Goal: Submit feedback/report problem: Submit feedback/report problem

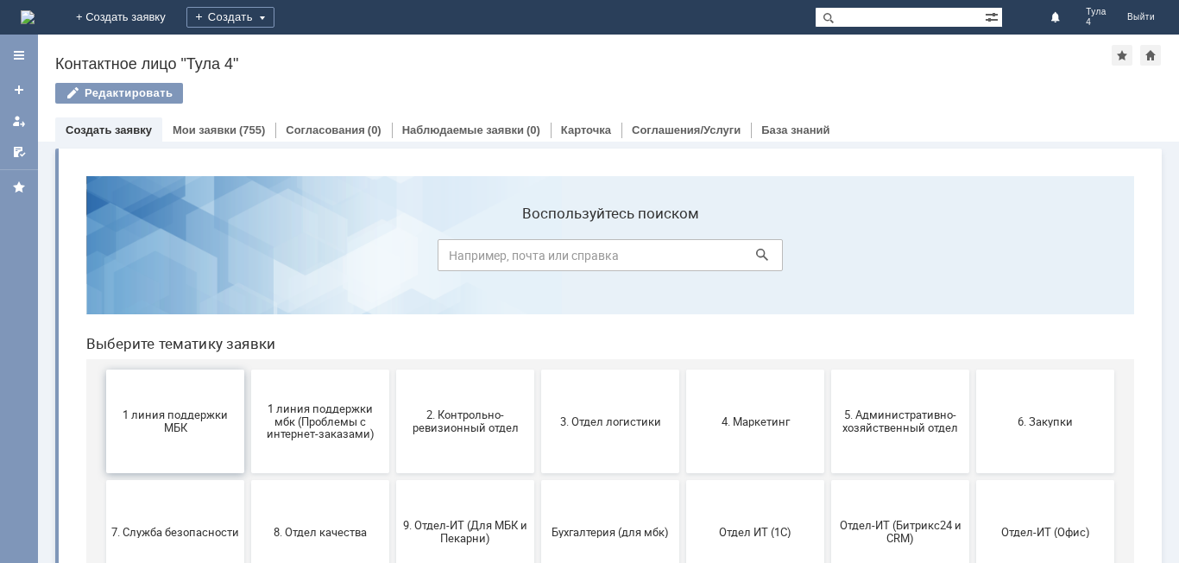
click at [180, 421] on span "1 линия поддержки МБК" at bounding box center [175, 421] width 128 height 26
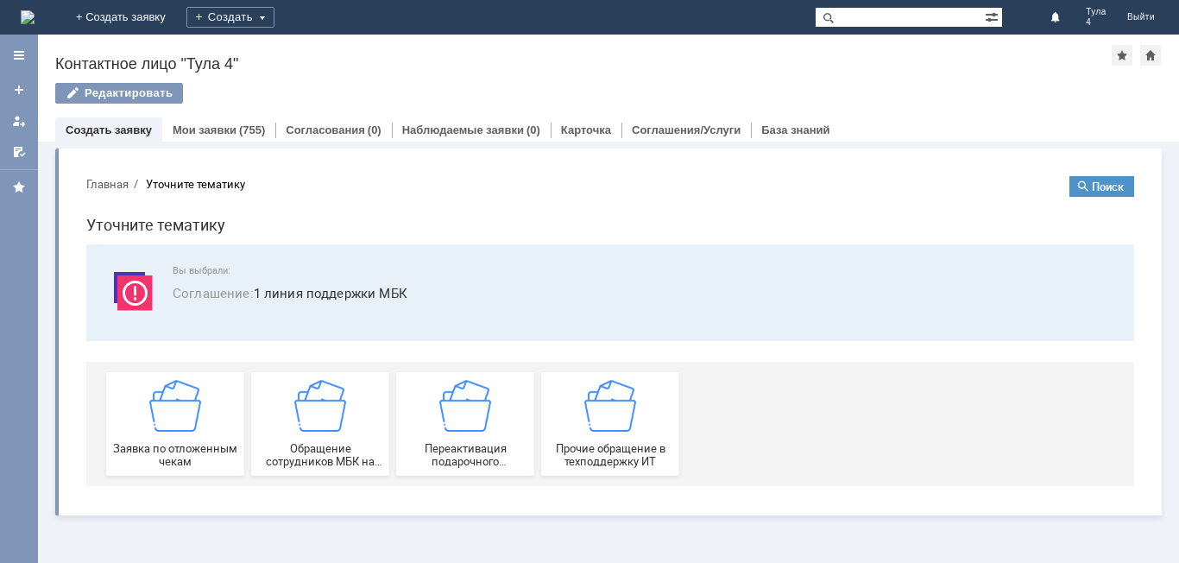
click at [180, 421] on img at bounding box center [175, 406] width 52 height 52
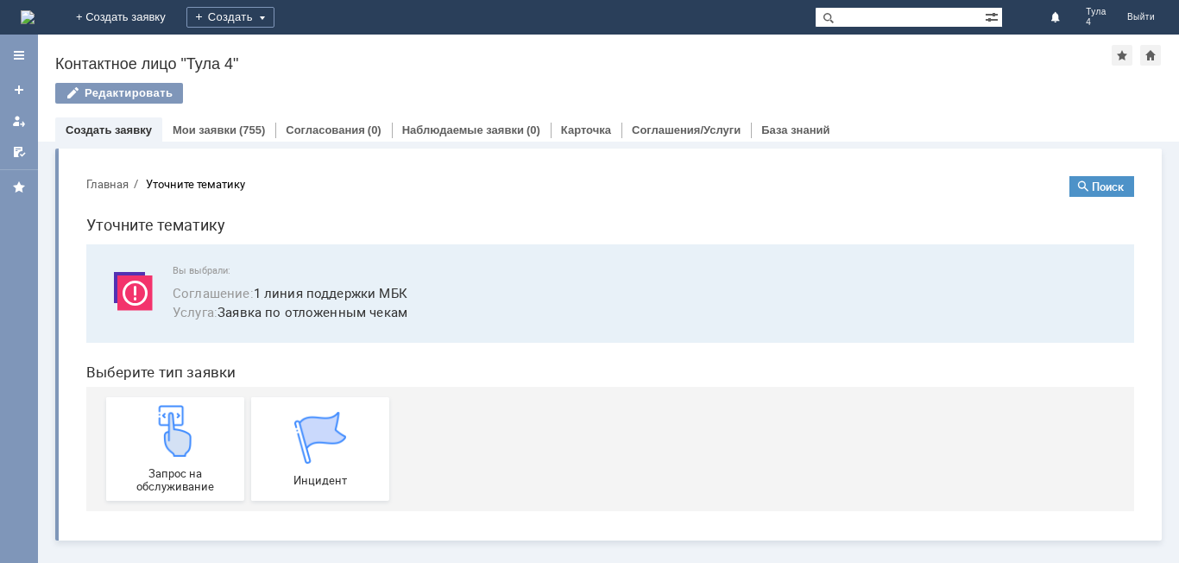
click at [180, 421] on img at bounding box center [175, 431] width 52 height 52
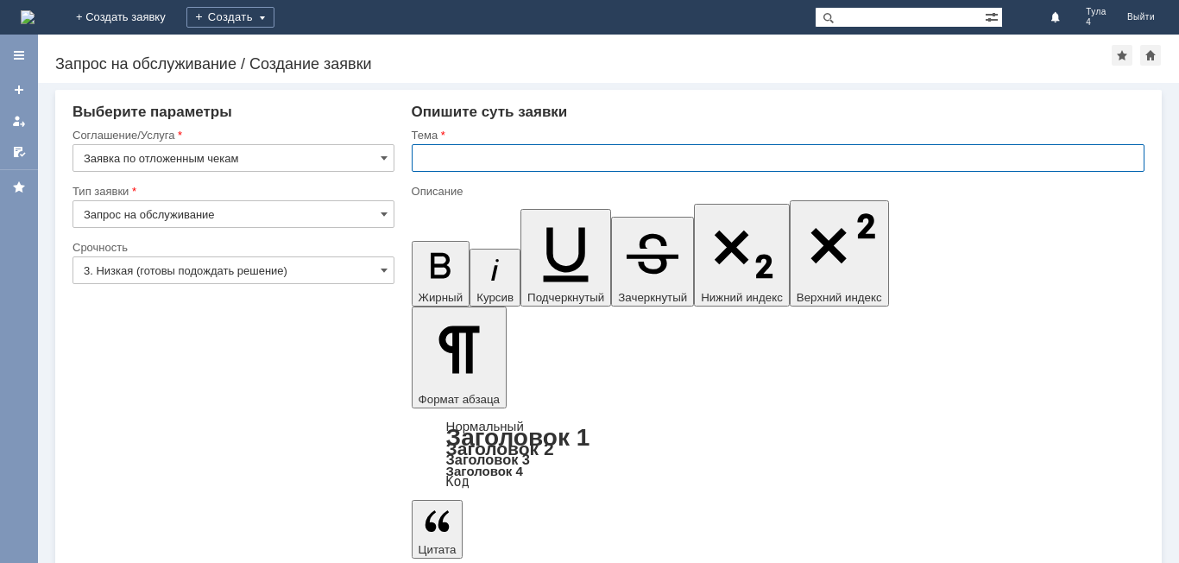
click at [445, 170] on input "text" at bounding box center [778, 158] width 733 height 28
type input "Тула 4 отложенные чеки"
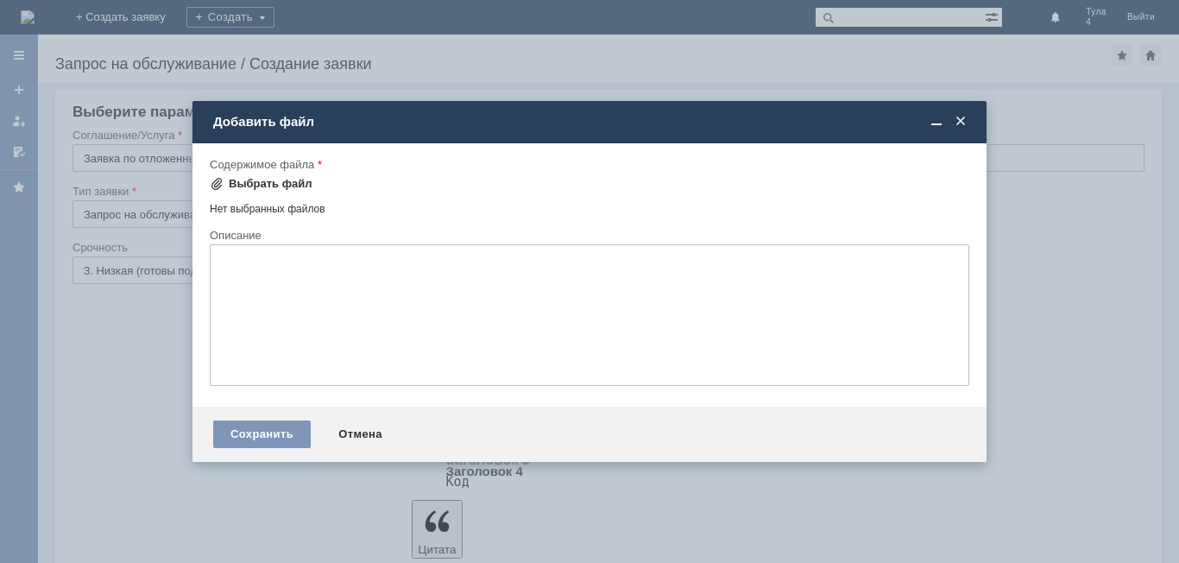
click at [252, 179] on div "Выбрать файл" at bounding box center [271, 184] width 84 height 14
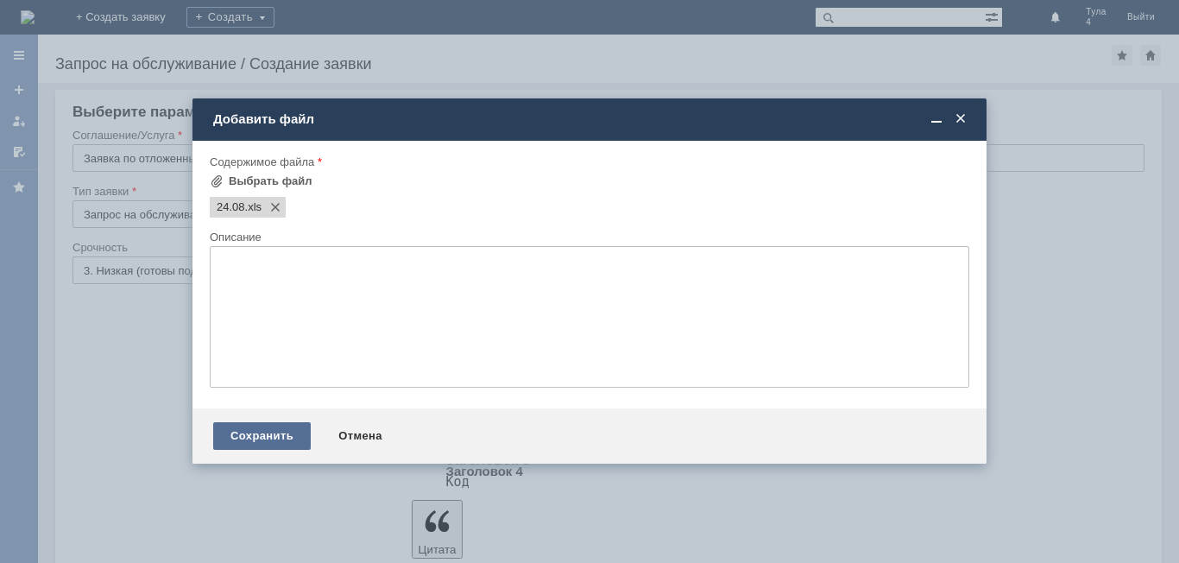
click at [251, 447] on div "Сохранить" at bounding box center [262, 436] width 98 height 28
